Goal: Task Accomplishment & Management: Manage account settings

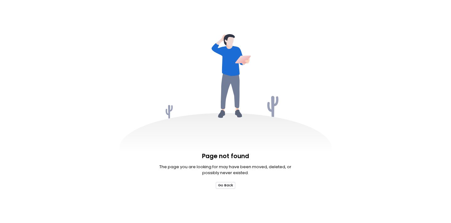
click at [220, 187] on button "Go Back" at bounding box center [226, 185] width 20 height 7
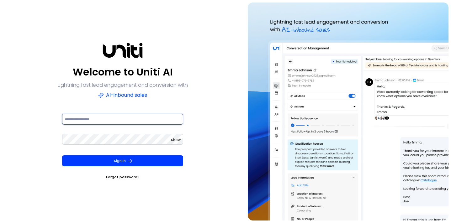
click at [141, 117] on input at bounding box center [122, 119] width 121 height 11
type input "**********"
click at [62, 155] on button "Sign In" at bounding box center [122, 160] width 121 height 11
